Goal: Check status: Check status

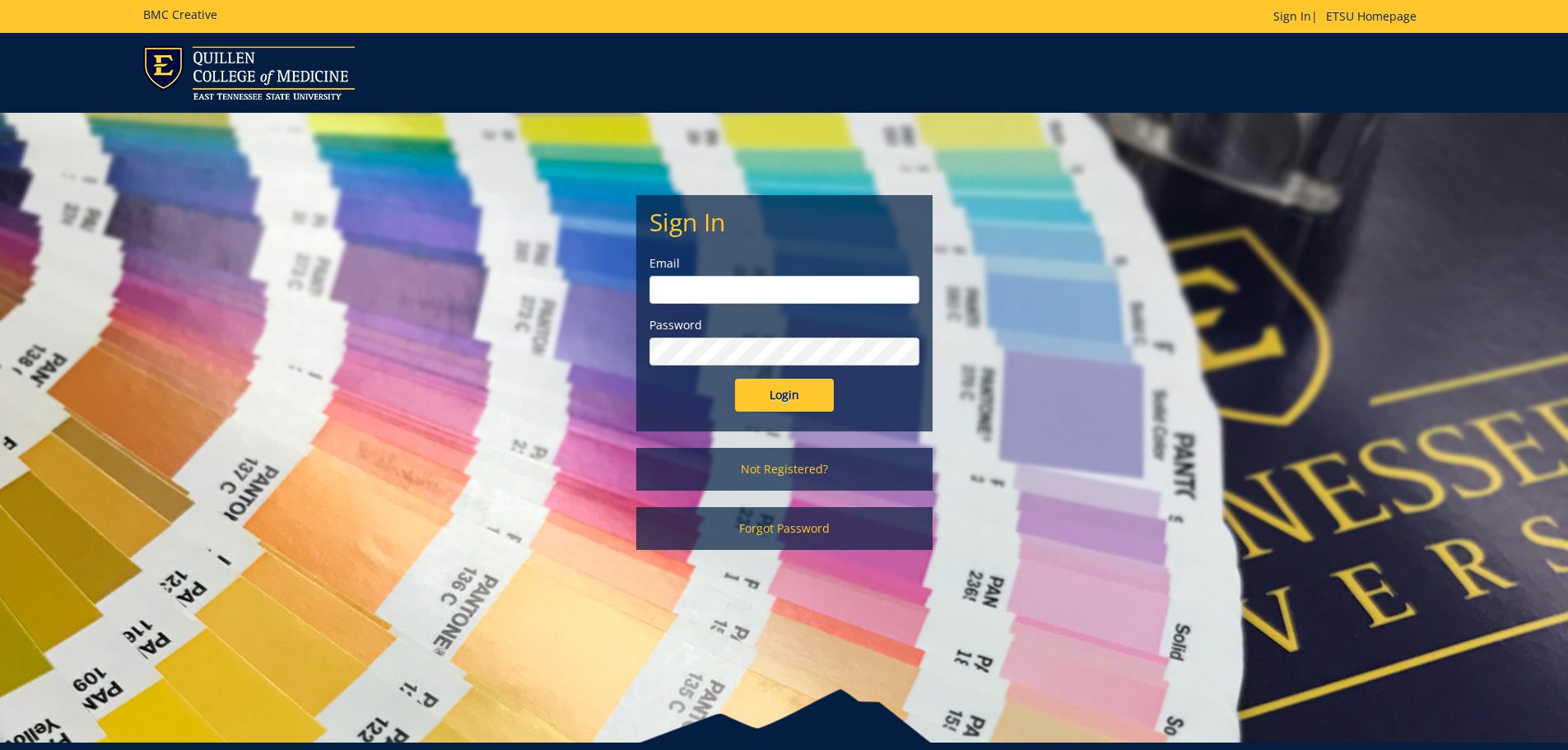
type input "mcallistercl@etsu.edu"
click at [749, 389] on input "Login" at bounding box center [785, 395] width 99 height 33
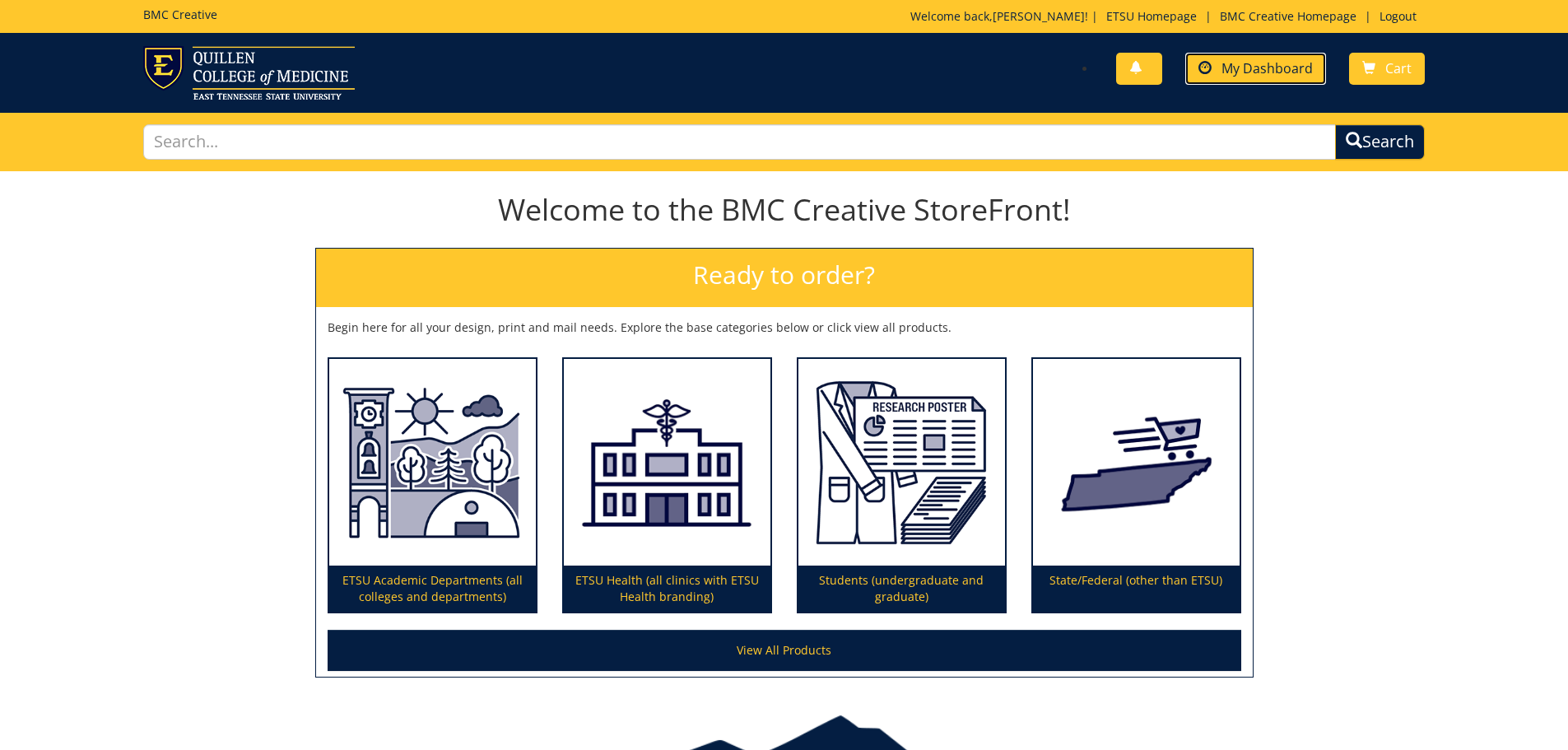
click at [1269, 68] on span "My Dashboard" at bounding box center [1267, 68] width 92 height 18
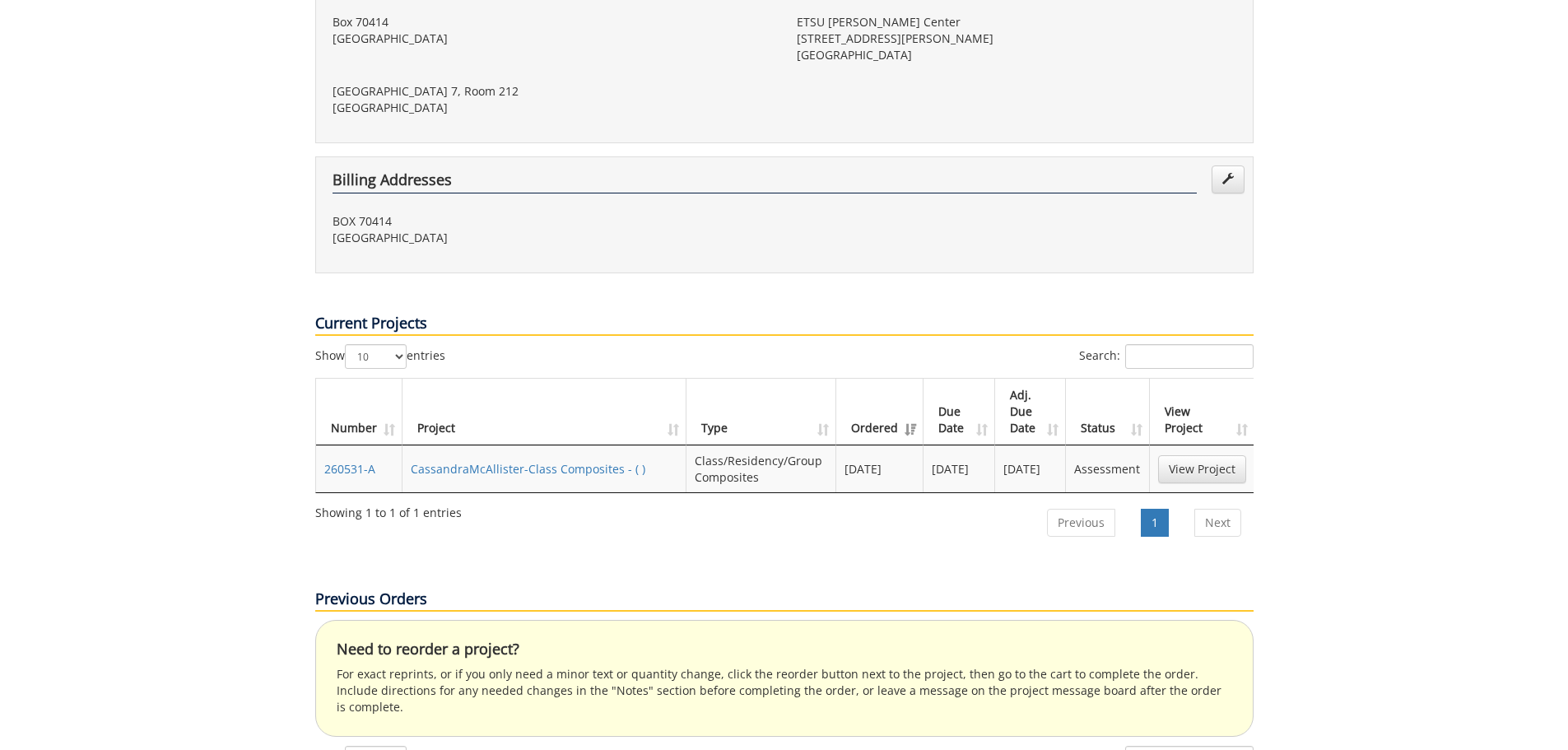
scroll to position [494, 0]
click at [1189, 452] on link "View Project" at bounding box center [1202, 466] width 88 height 28
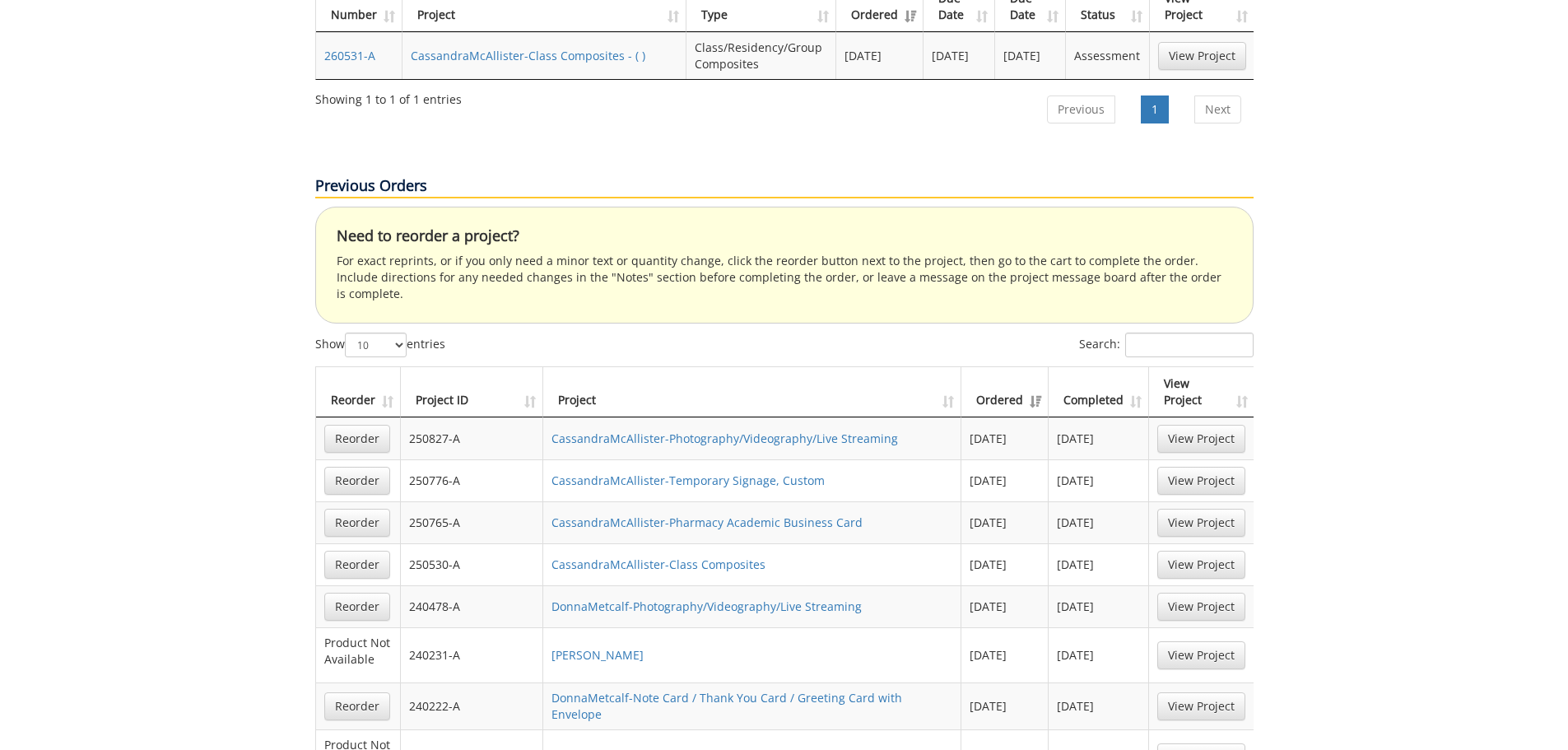
scroll to position [905, 0]
click at [1134, 366] on th "Completed" at bounding box center [1099, 391] width 101 height 50
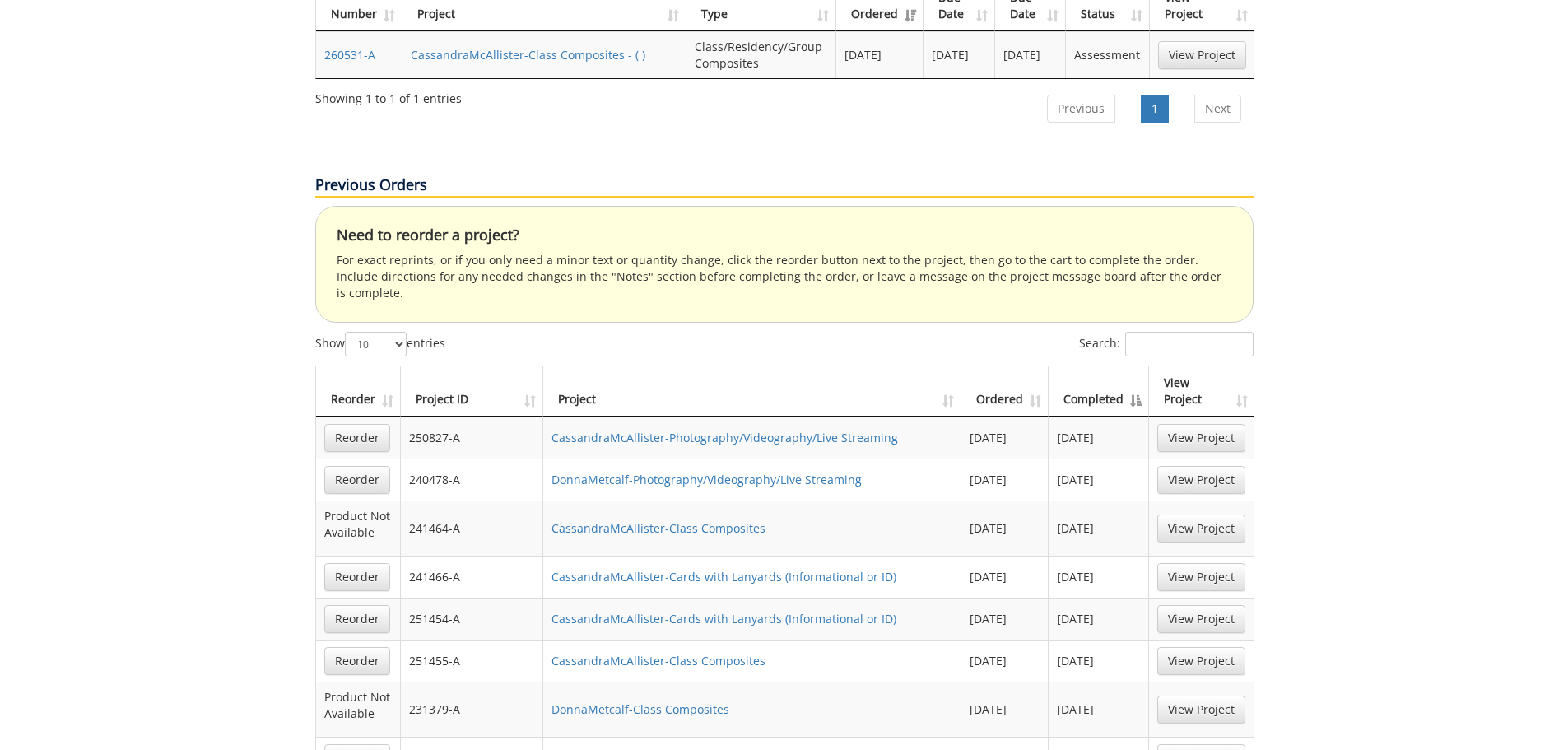
click at [1134, 366] on th "Completed" at bounding box center [1099, 391] width 101 height 50
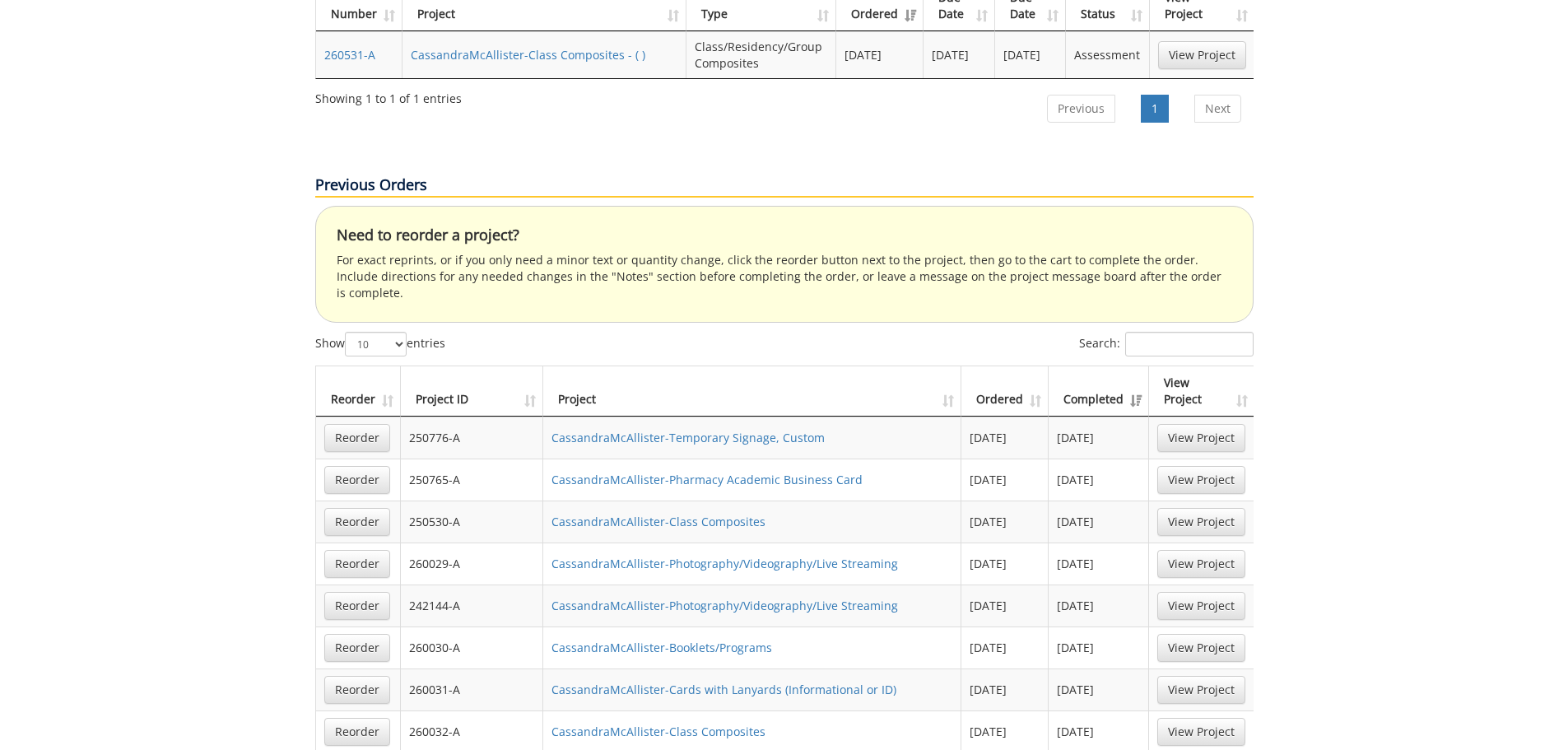
click at [1028, 366] on th "Ordered" at bounding box center [1005, 391] width 87 height 50
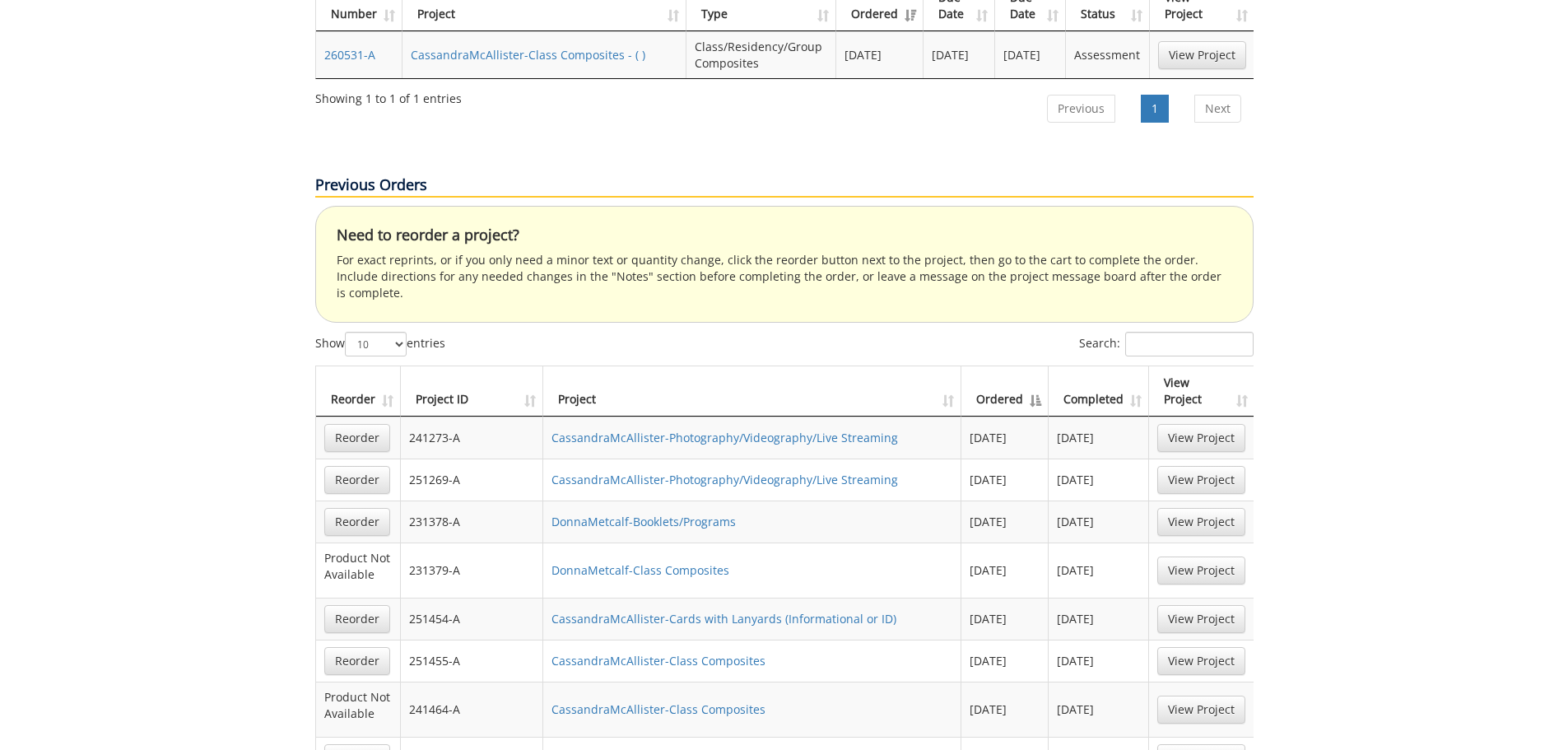
click at [1028, 366] on th "Ordered" at bounding box center [1005, 391] width 87 height 50
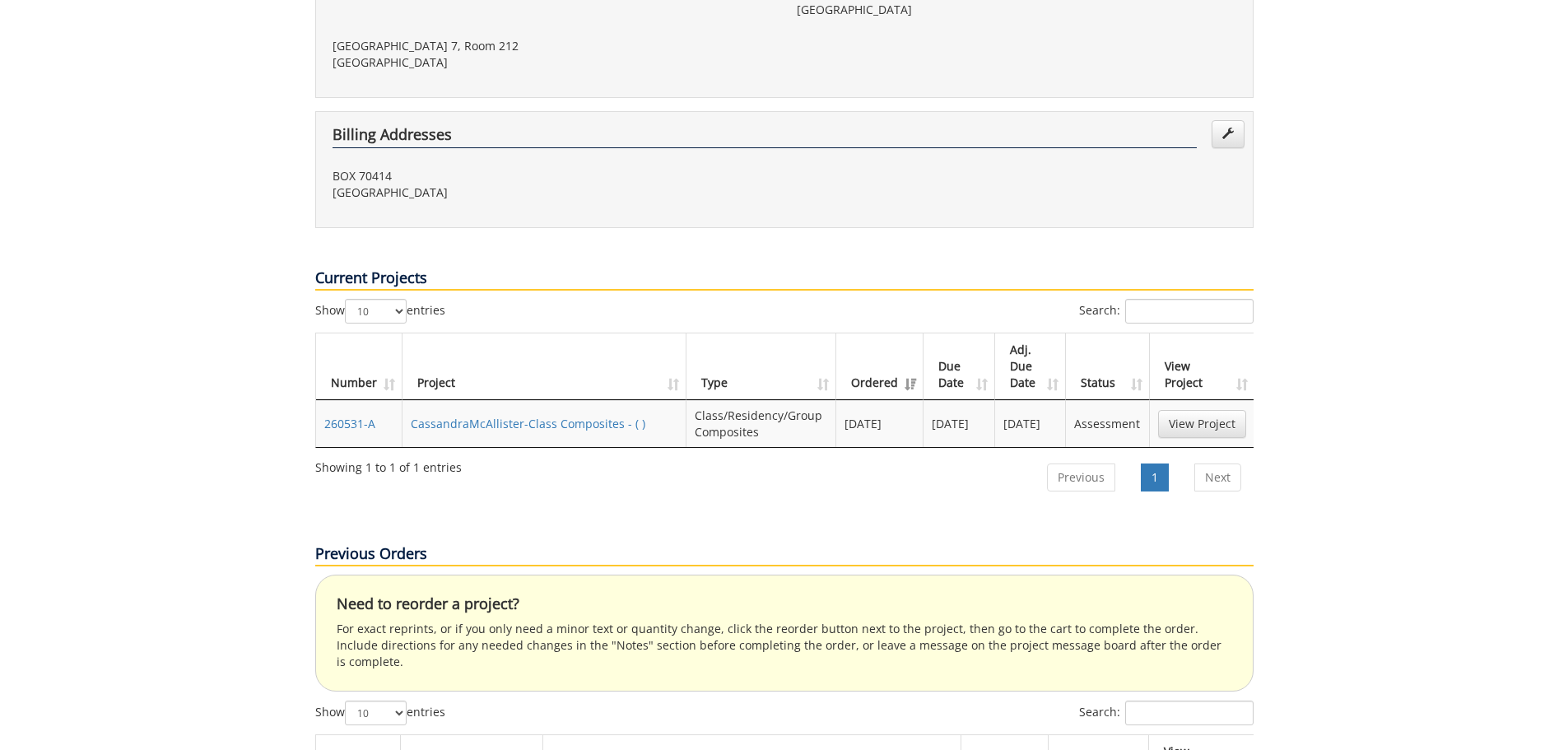
scroll to position [494, 0]
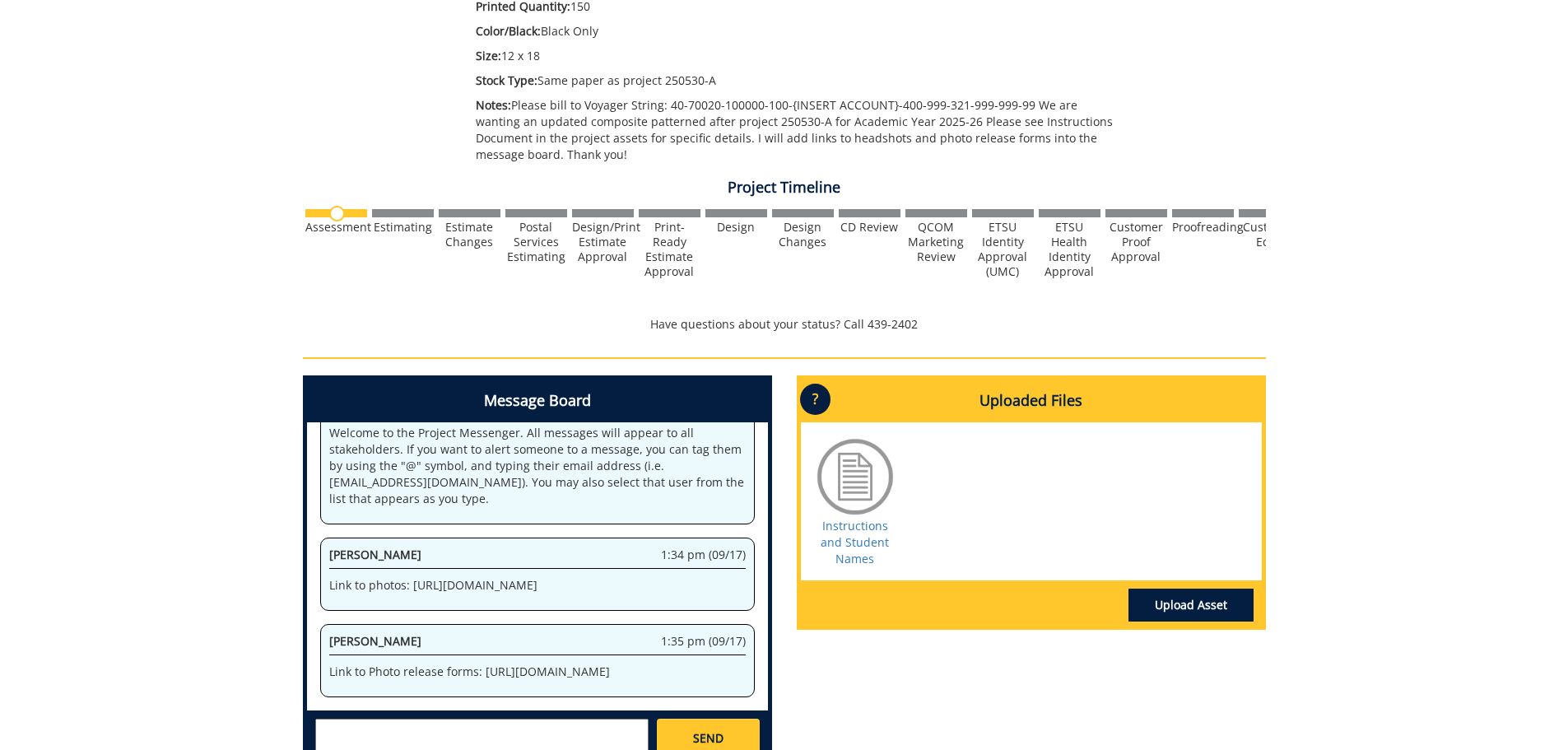
scroll to position [411, 0]
